Goal: Task Accomplishment & Management: Manage account settings

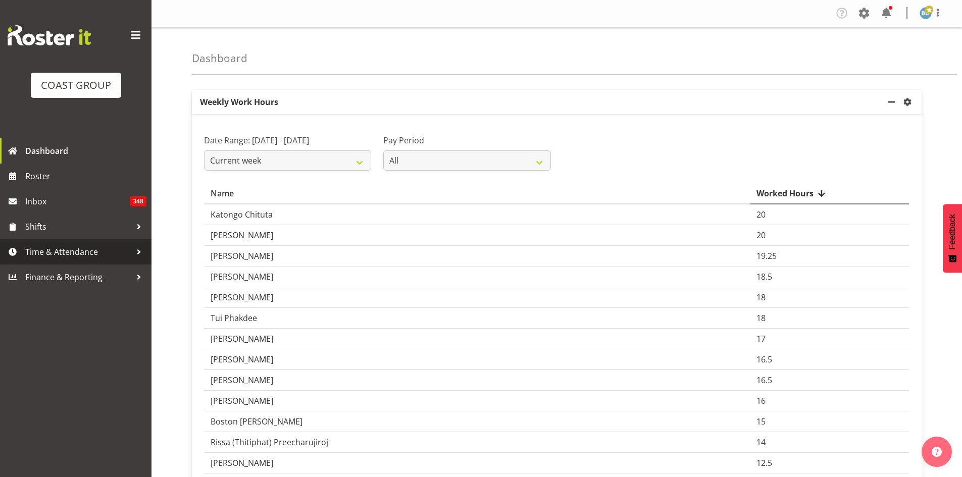
click at [72, 251] on span "Time & Attendance" at bounding box center [78, 251] width 106 height 15
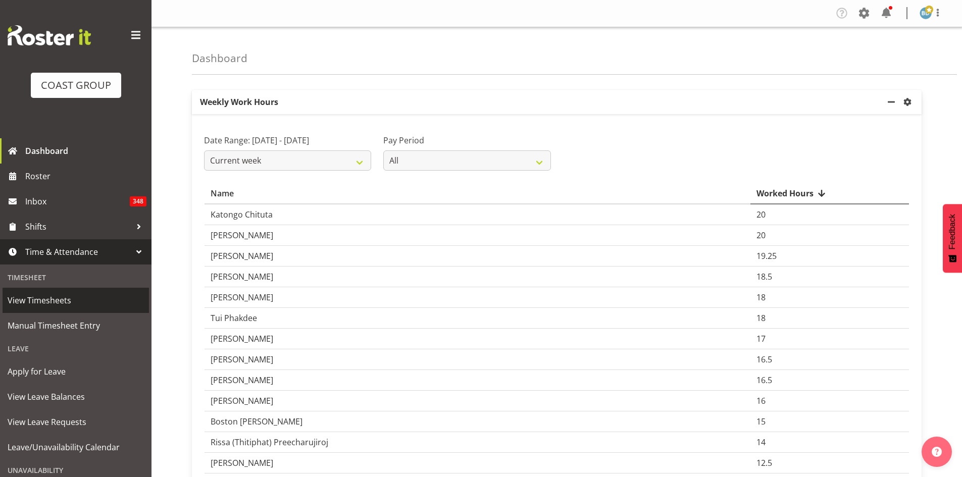
click at [39, 295] on span "View Timesheets" at bounding box center [76, 300] width 136 height 15
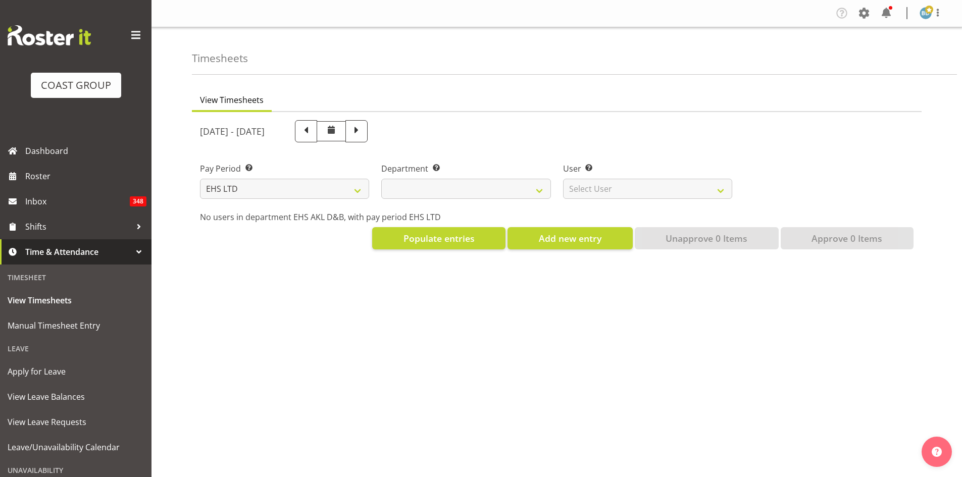
select select "7"
select select
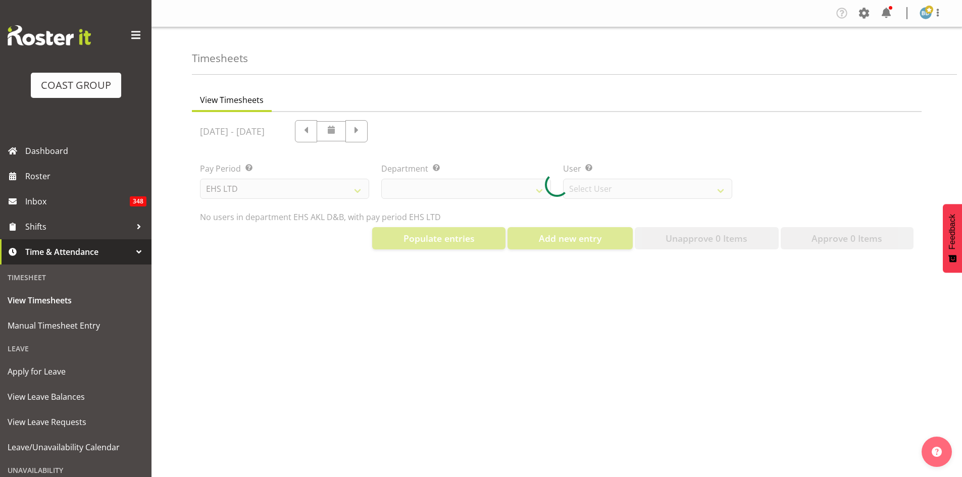
select select "3116"
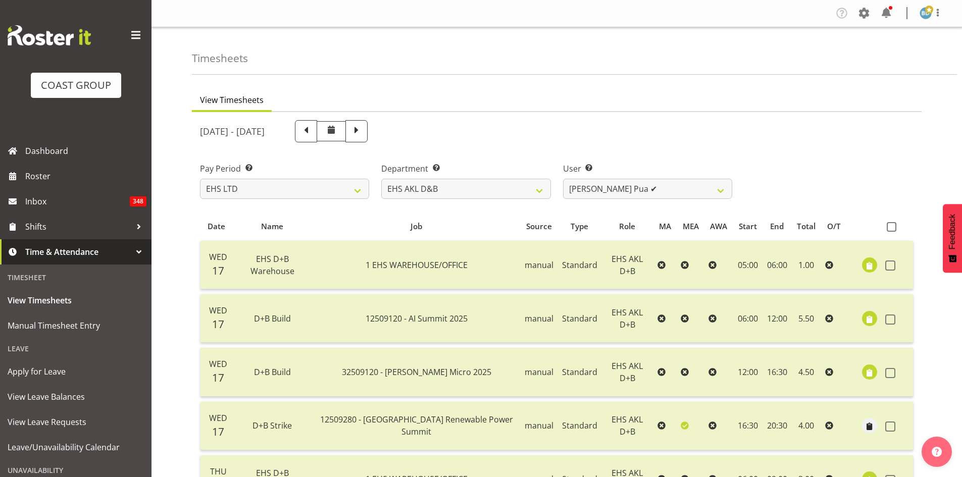
click at [363, 131] on span at bounding box center [356, 130] width 13 height 13
select select
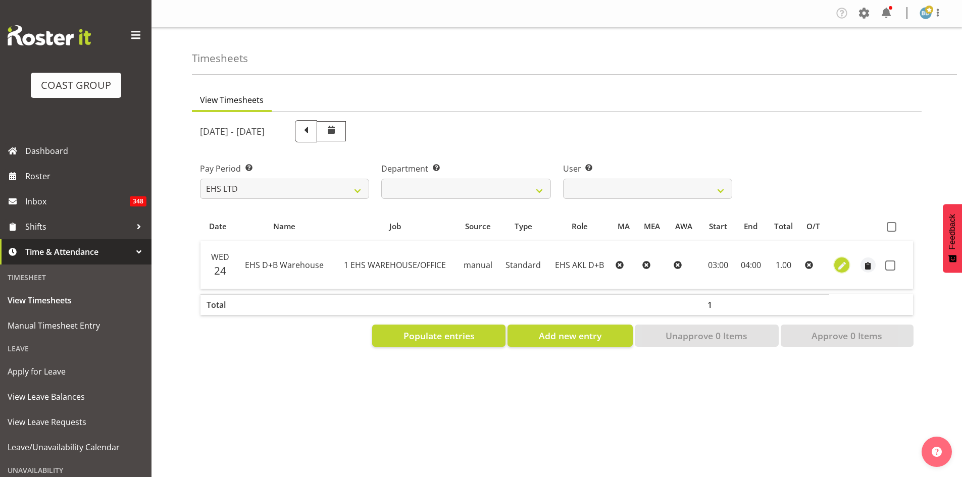
click at [842, 268] on span "button" at bounding box center [842, 266] width 12 height 12
select select "Standard"
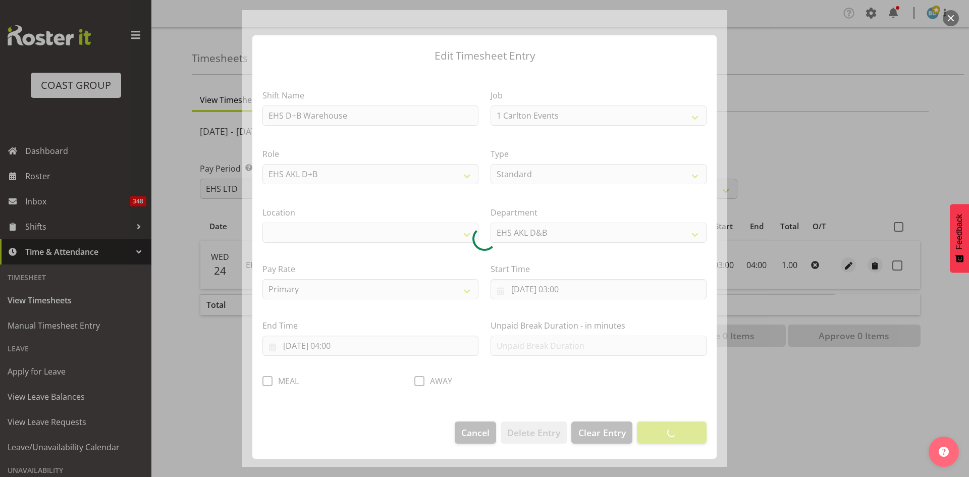
select select "69"
click at [544, 116] on div at bounding box center [484, 238] width 485 height 457
select select "35"
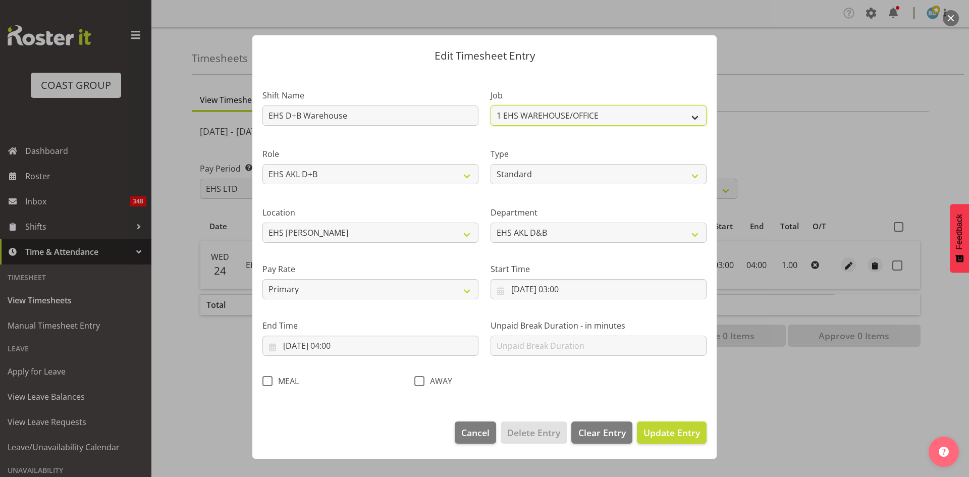
click at [556, 115] on select "1 Carlton Events 1 [PERSON_NAME] 1 [PERSON_NAME][GEOGRAPHIC_DATA] 1 EHS WAREHOU…" at bounding box center [599, 115] width 216 height 20
select select "10121"
click at [781, 45] on div at bounding box center [484, 238] width 969 height 477
